Goal: Information Seeking & Learning: Check status

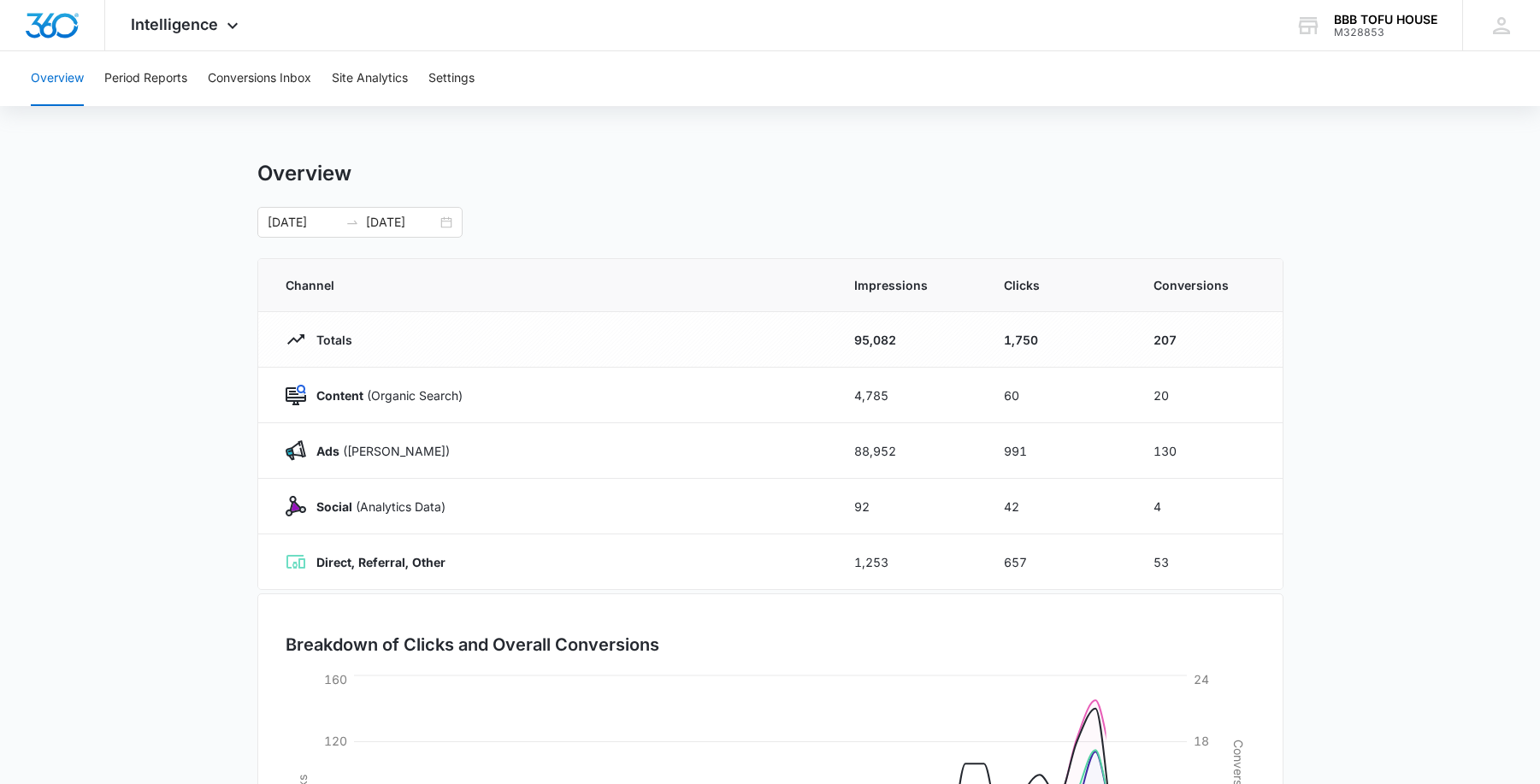
drag, startPoint x: 1343, startPoint y: 362, endPoint x: 1362, endPoint y: 346, distance: 24.8
click at [1362, 346] on main "Overview [DATE] [DATE] Channel Impressions Clicks Conversions Totals 95,082 1,7…" at bounding box center [770, 609] width 1540 height 897
drag, startPoint x: 1233, startPoint y: 347, endPoint x: 798, endPoint y: 341, distance: 435.0
click at [798, 341] on tr "Totals 95,082 1,750 207" at bounding box center [770, 340] width 1024 height 56
click at [1180, 331] on td "207" at bounding box center [1208, 340] width 149 height 56
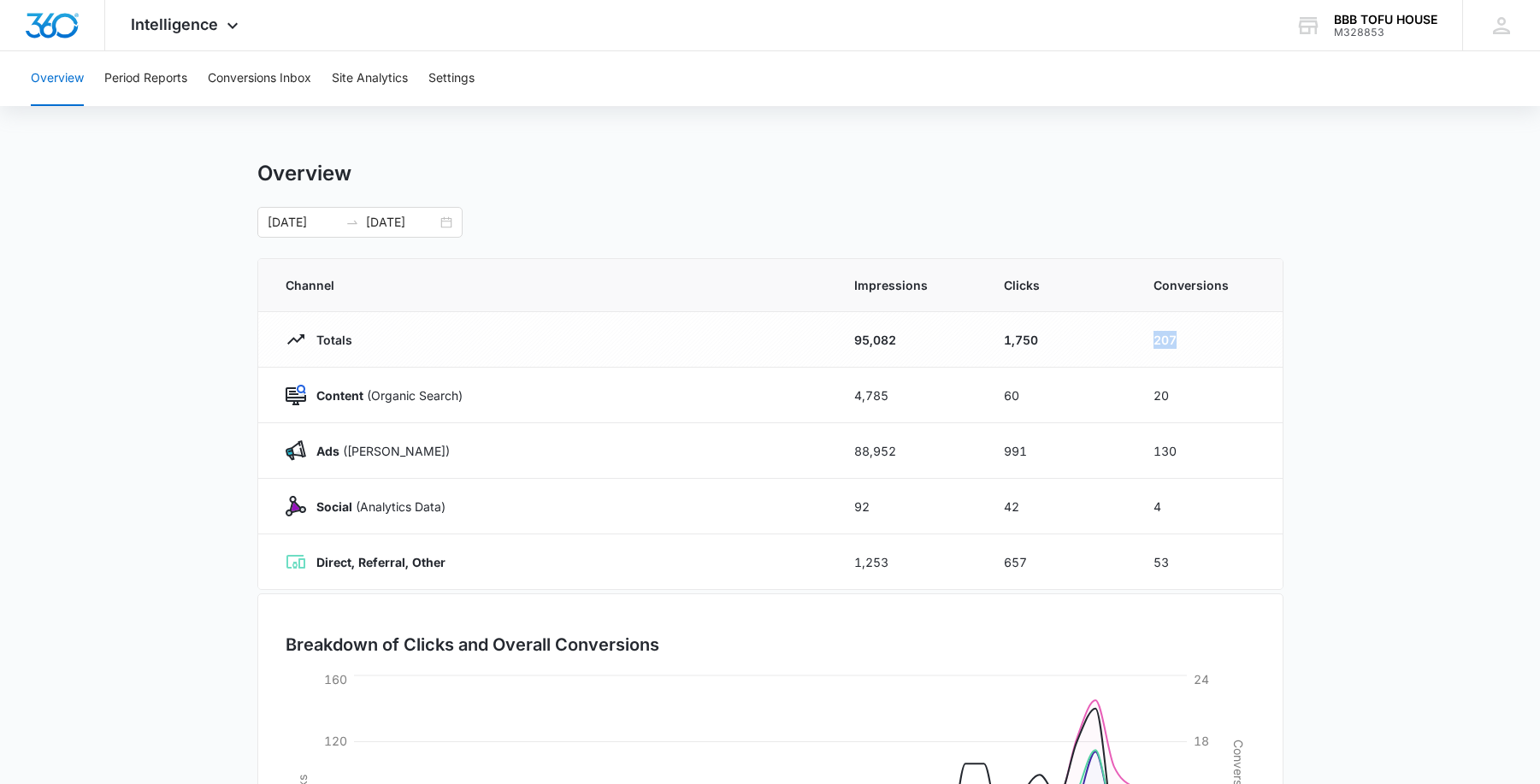
drag, startPoint x: 1204, startPoint y: 342, endPoint x: 1134, endPoint y: 346, distance: 70.1
click at [1134, 346] on td "207" at bounding box center [1208, 340] width 149 height 56
click at [1221, 342] on td "207" at bounding box center [1208, 340] width 149 height 56
click at [1284, 319] on main "Overview [DATE] [DATE] Channel Impressions Clicks Conversions Totals 95,082 1,7…" at bounding box center [770, 609] width 1540 height 897
drag, startPoint x: 237, startPoint y: 389, endPoint x: 732, endPoint y: 412, distance: 495.5
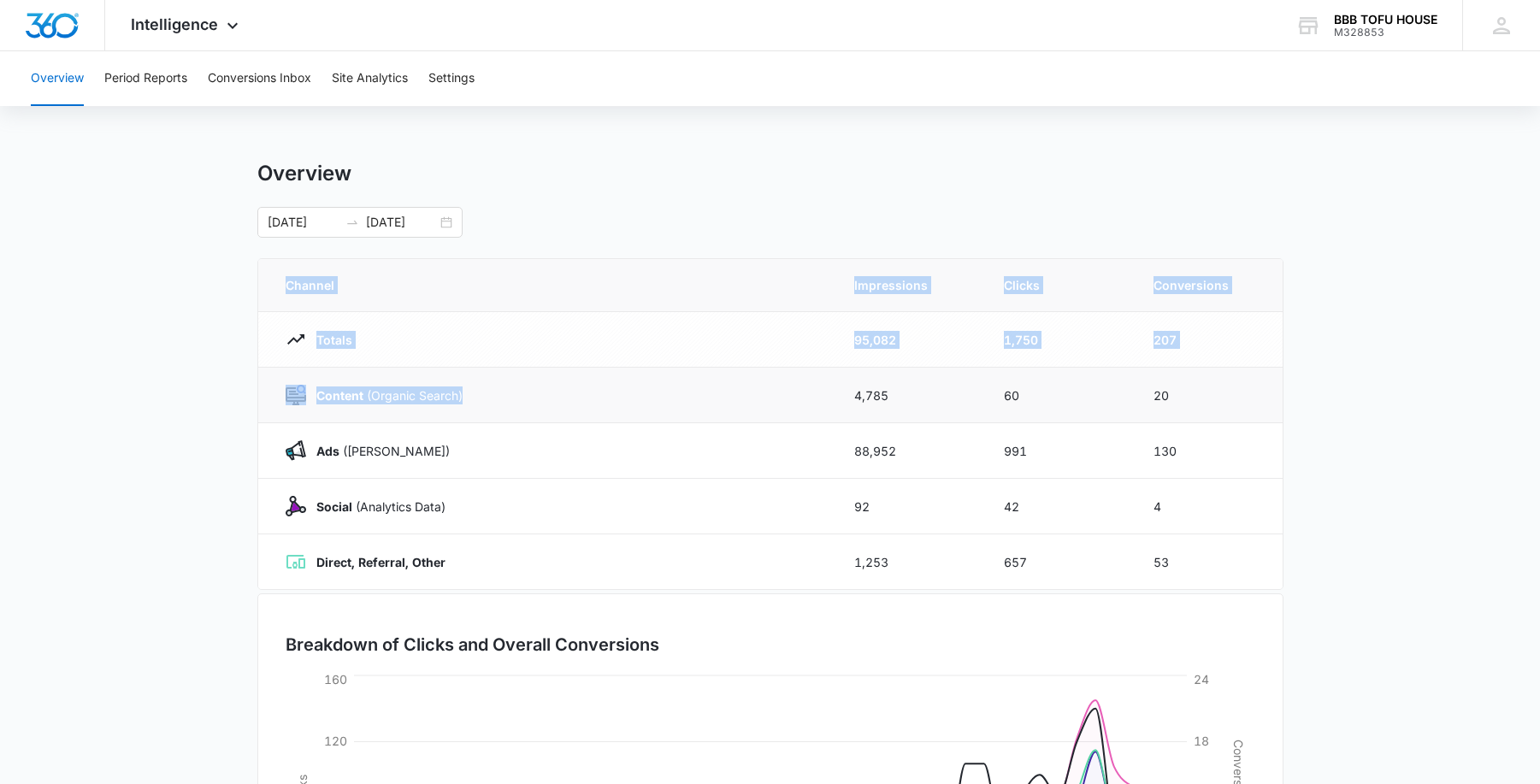
click at [732, 412] on main "Overview [DATE] [DATE] Channel Impressions Clicks Conversions Totals 95,082 1,7…" at bounding box center [770, 609] width 1540 height 897
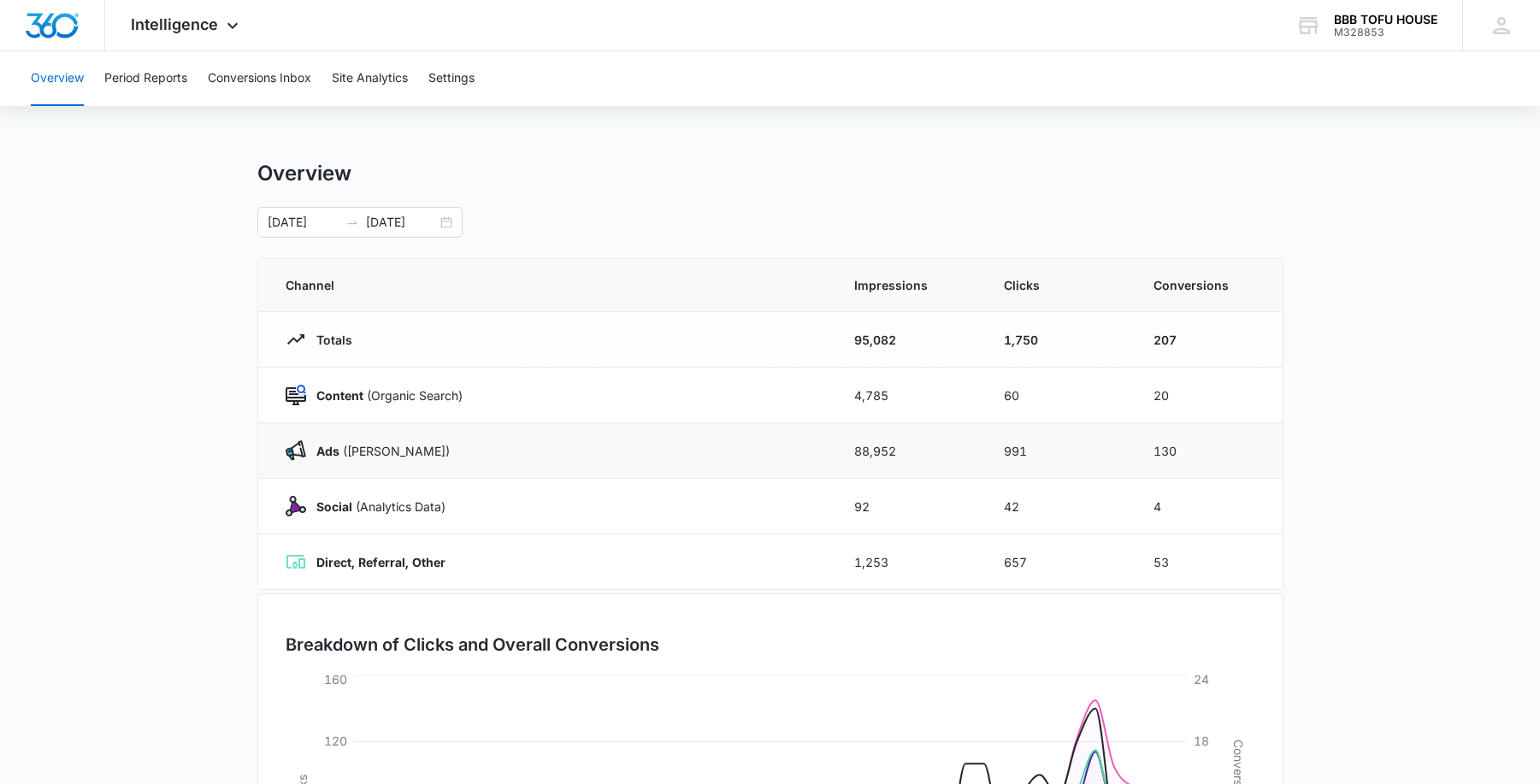
click at [701, 441] on div "Ads ([PERSON_NAME])" at bounding box center [549, 451] width 528 height 21
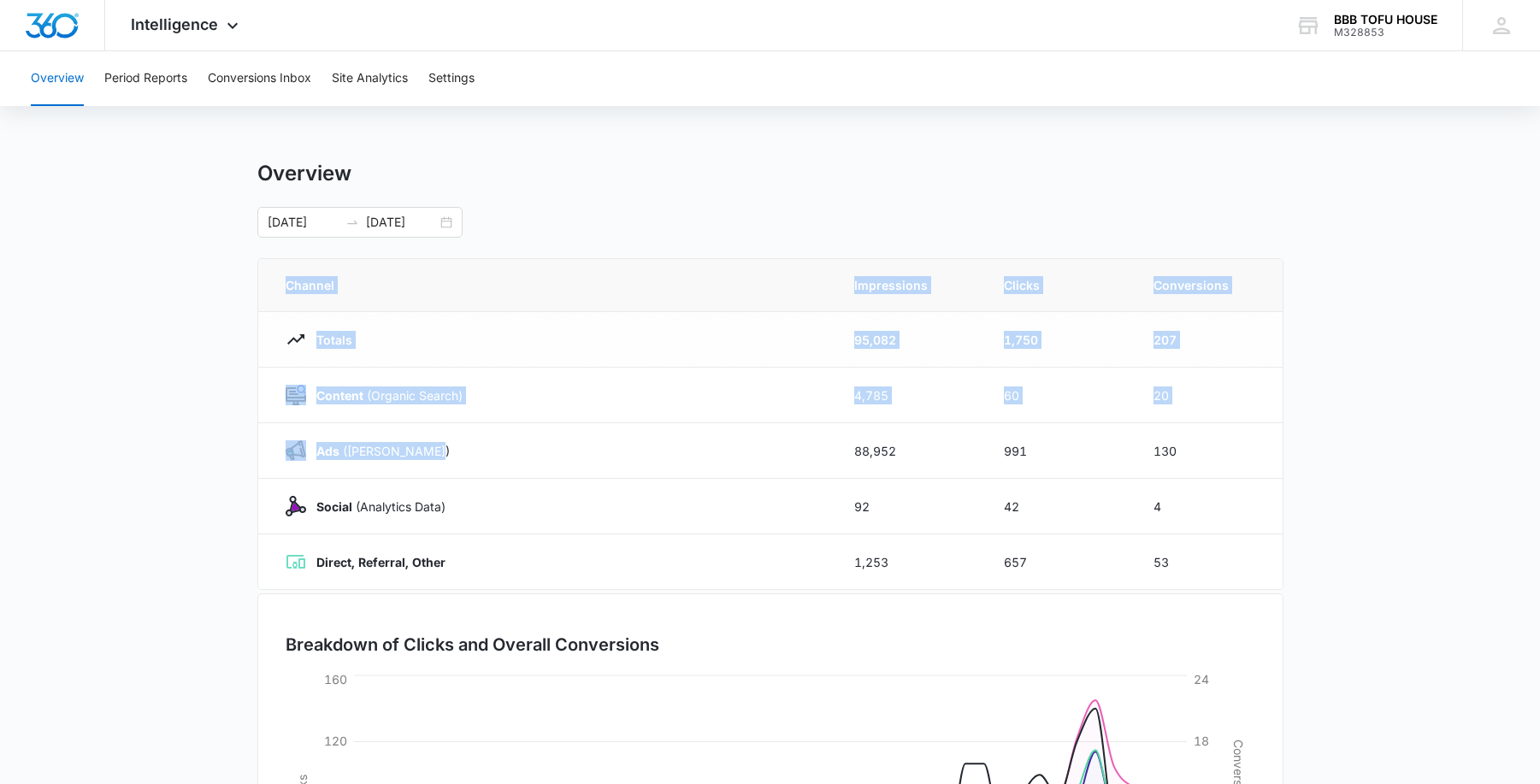
drag, startPoint x: 687, startPoint y: 458, endPoint x: 127, endPoint y: 490, distance: 560.9
click at [127, 469] on main "Overview [DATE] [DATE] Channel Impressions Clicks Conversions Totals 95,082 1,7…" at bounding box center [770, 609] width 1540 height 897
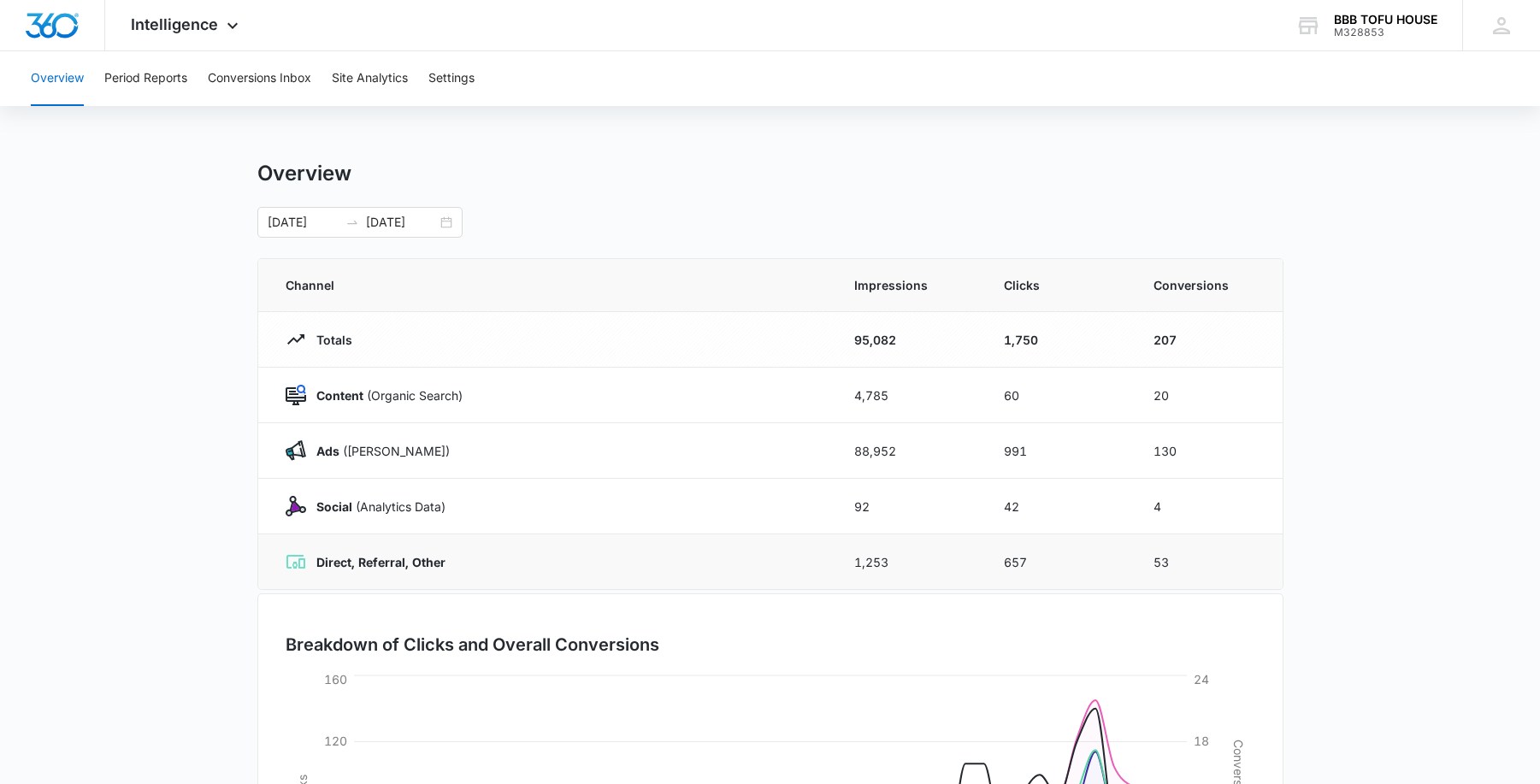
click at [688, 536] on td "Direct, Referral, Other" at bounding box center [546, 562] width 575 height 56
click at [1332, 532] on main "Overview [DATE] [DATE] Channel Impressions Clicks Conversions Totals 95,082 1,7…" at bounding box center [770, 609] width 1540 height 897
click at [1339, 468] on main "Overview [DATE] [DATE] Channel Impressions Clicks Conversions Totals 95,082 1,7…" at bounding box center [770, 609] width 1540 height 897
click at [1417, 427] on main "Overview [DATE] [DATE] Channel Impressions Clicks Conversions Totals 95,082 1,7…" at bounding box center [770, 609] width 1540 height 897
click at [1432, 455] on main "Overview [DATE] [DATE] Channel Impressions Clicks Conversions Totals 95,082 1,7…" at bounding box center [770, 609] width 1540 height 897
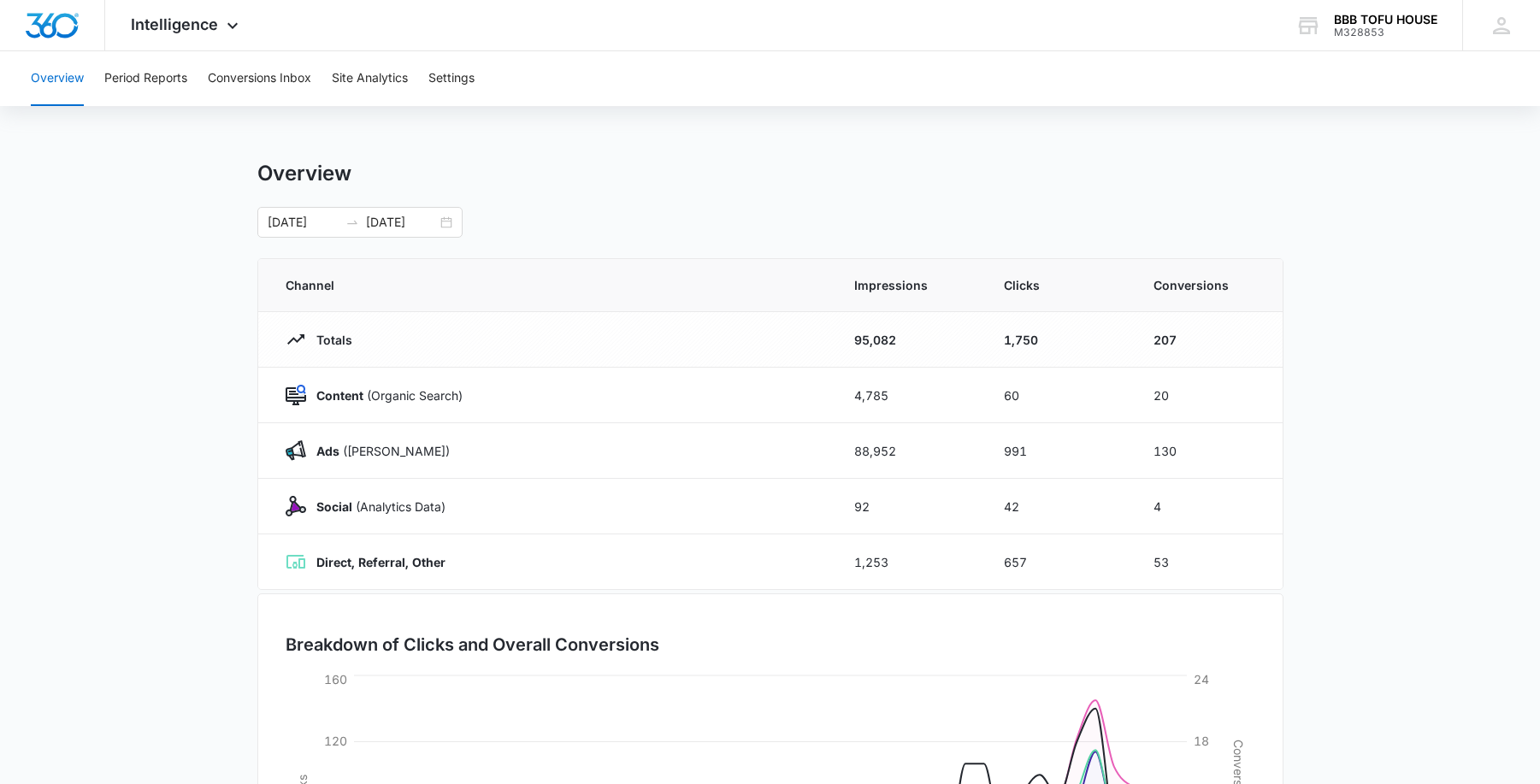
click at [1401, 461] on main "Overview [DATE] [DATE] Channel Impressions Clicks Conversions Totals 95,082 1,7…" at bounding box center [770, 609] width 1540 height 897
click at [1376, 459] on main "Overview [DATE] [DATE] Channel Impressions Clicks Conversions Totals 95,082 1,7…" at bounding box center [770, 609] width 1540 height 897
